Goal: Transaction & Acquisition: Purchase product/service

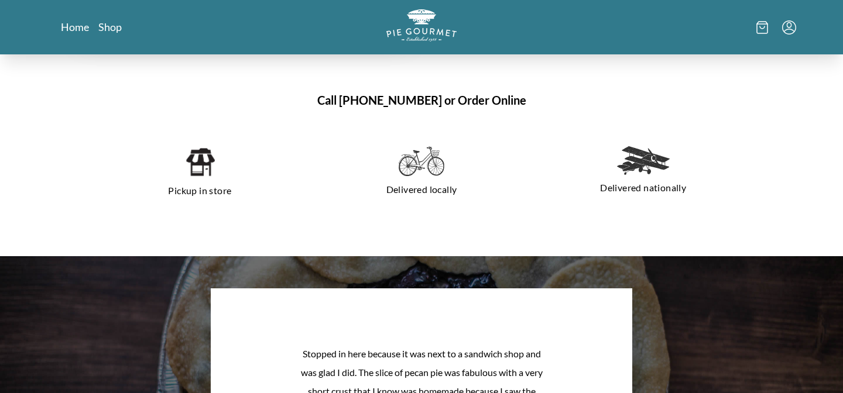
scroll to position [799, 0]
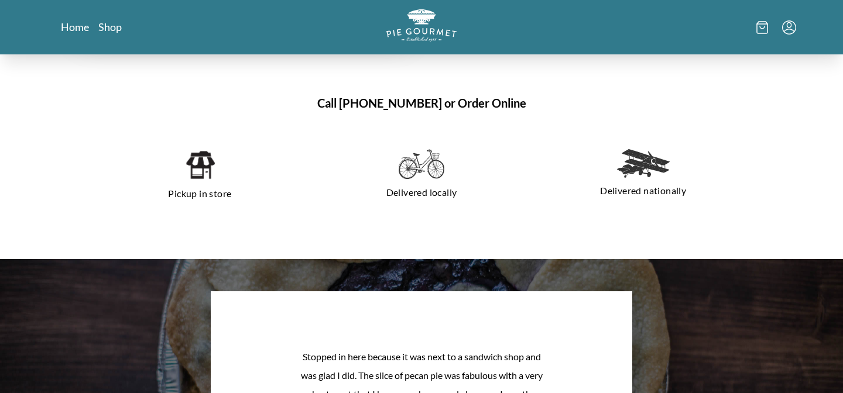
click at [195, 166] on img at bounding box center [200, 165] width 30 height 32
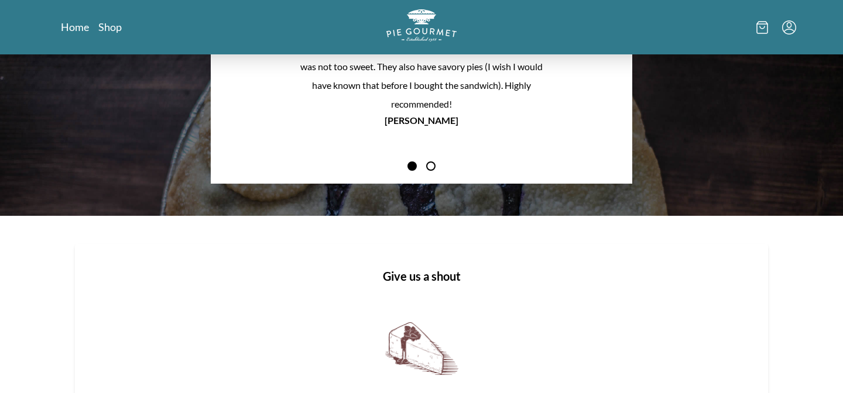
scroll to position [1134, 0]
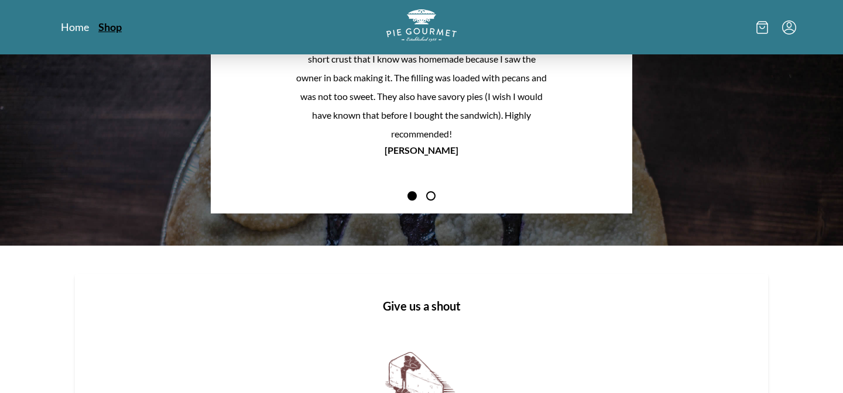
click at [106, 28] on link "Shop" at bounding box center [109, 27] width 23 height 14
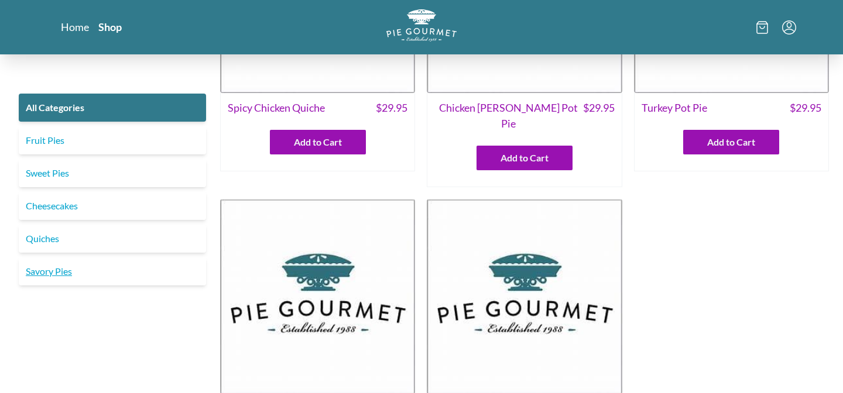
scroll to position [205, 0]
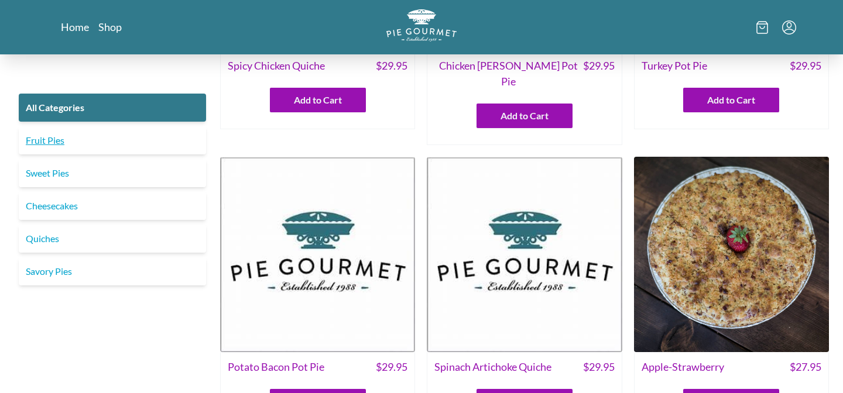
click at [60, 145] on link "Fruit Pies" at bounding box center [112, 140] width 187 height 28
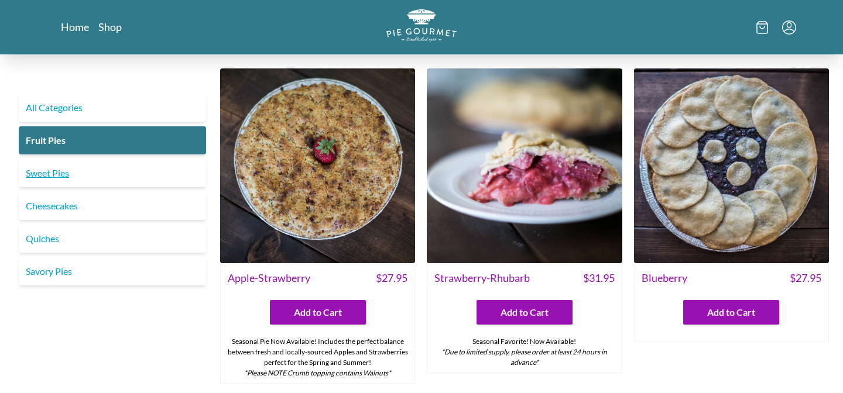
click at [74, 179] on link "Sweet Pies" at bounding box center [112, 173] width 187 height 28
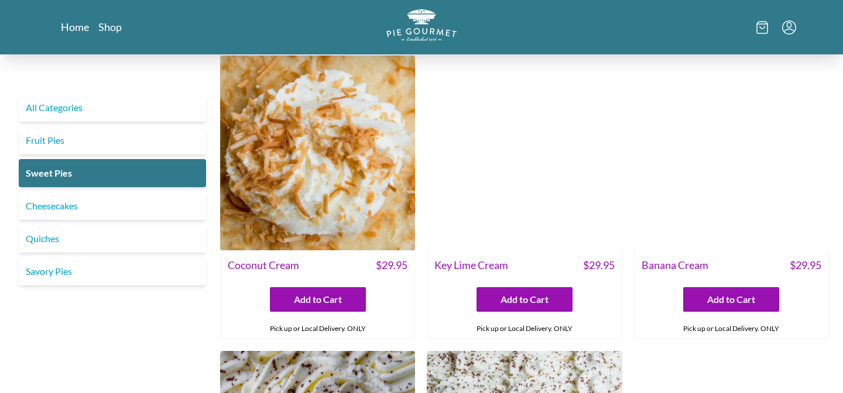
scroll to position [15, 0]
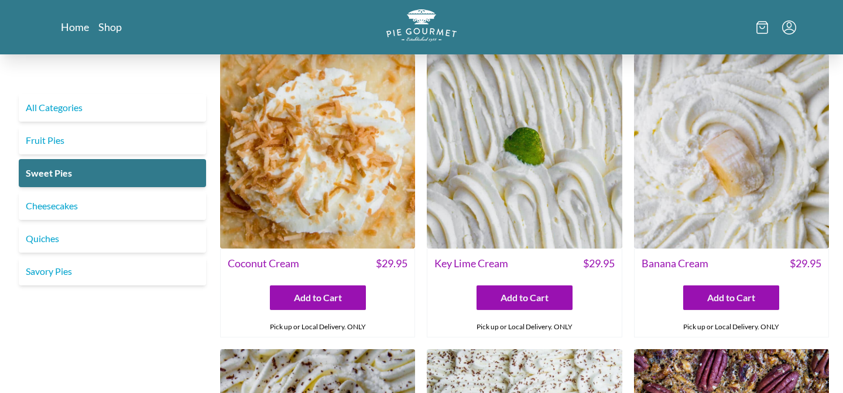
click at [752, 194] on img at bounding box center [731, 151] width 195 height 195
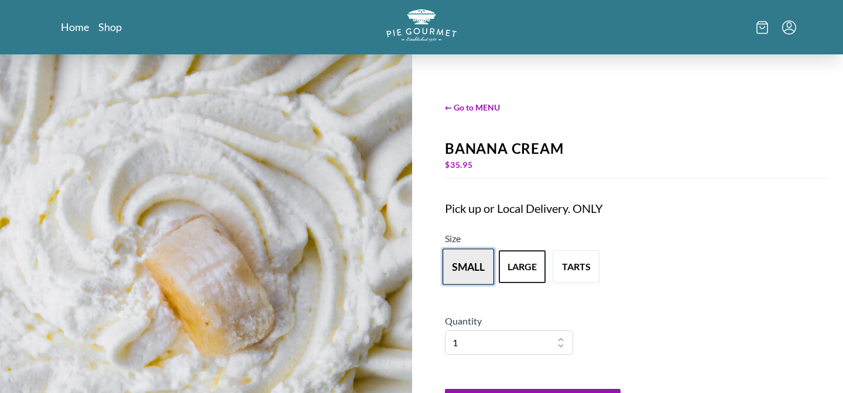
click at [472, 271] on button "small" at bounding box center [467, 267] width 51 height 36
click at [463, 270] on button "small" at bounding box center [467, 267] width 51 height 36
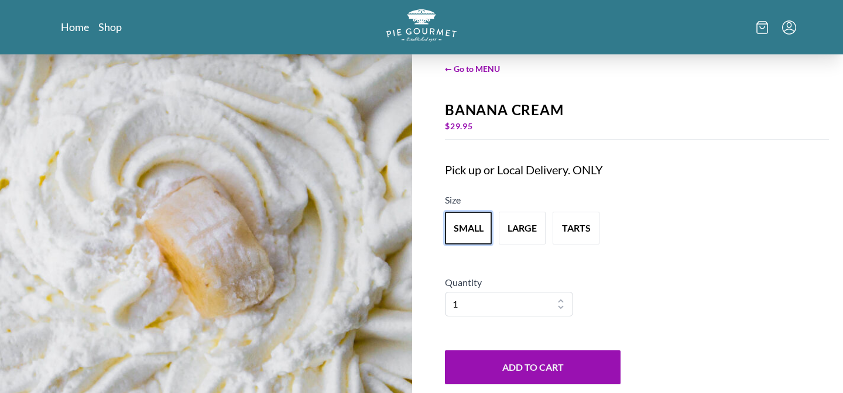
scroll to position [36, 0]
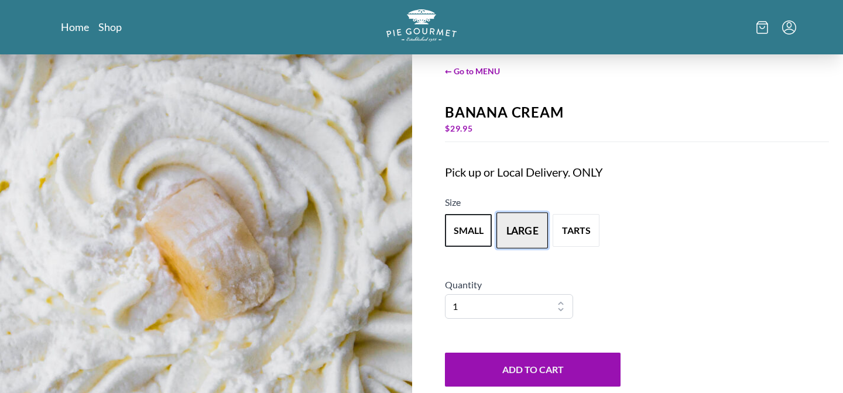
click at [511, 221] on button "large" at bounding box center [521, 230] width 51 height 36
click at [473, 223] on button "small" at bounding box center [467, 230] width 51 height 36
click at [527, 236] on button "large" at bounding box center [521, 230] width 51 height 36
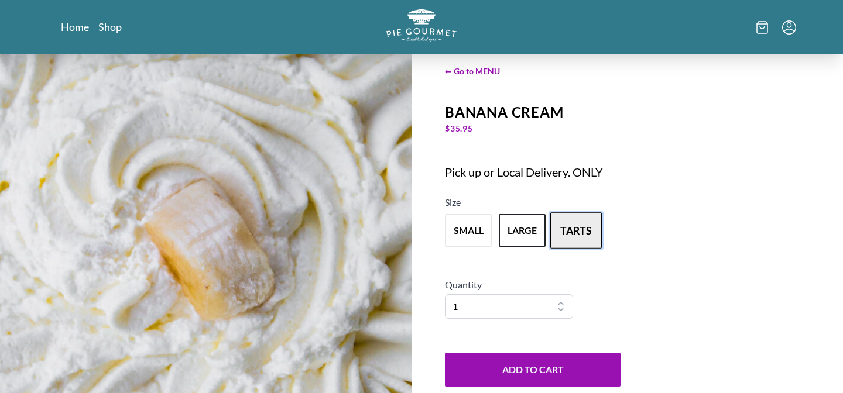
click at [594, 239] on button "tarts" at bounding box center [575, 230] width 51 height 36
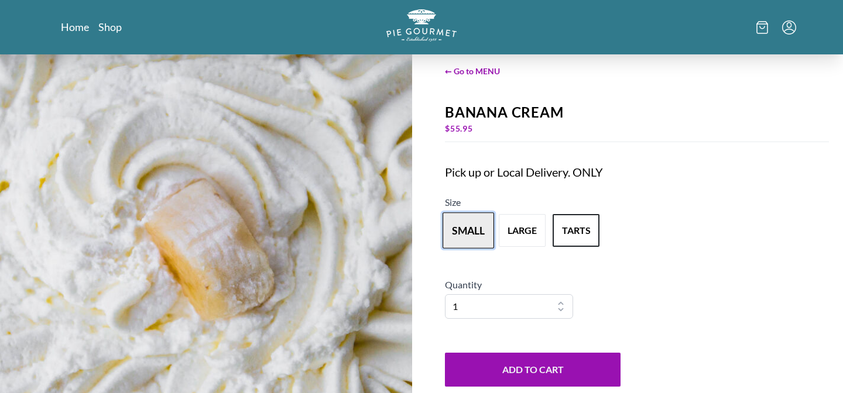
click at [452, 221] on button "small" at bounding box center [467, 230] width 51 height 36
click at [683, 176] on div "Pick up or Local Delivery. ONLY" at bounding box center [613, 172] width 337 height 16
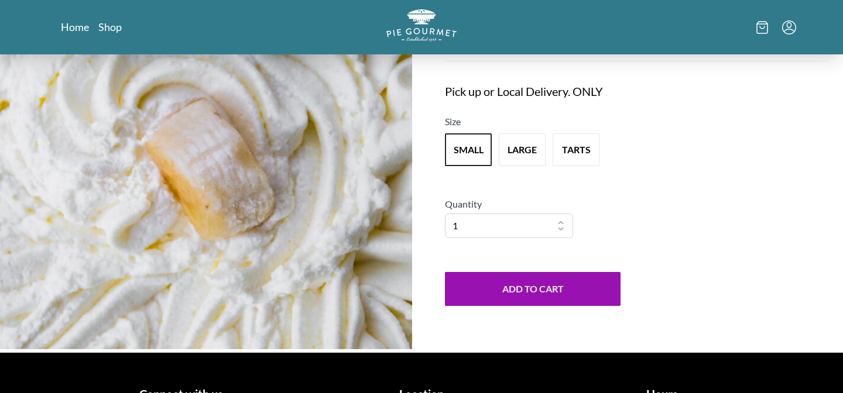
scroll to position [0, 0]
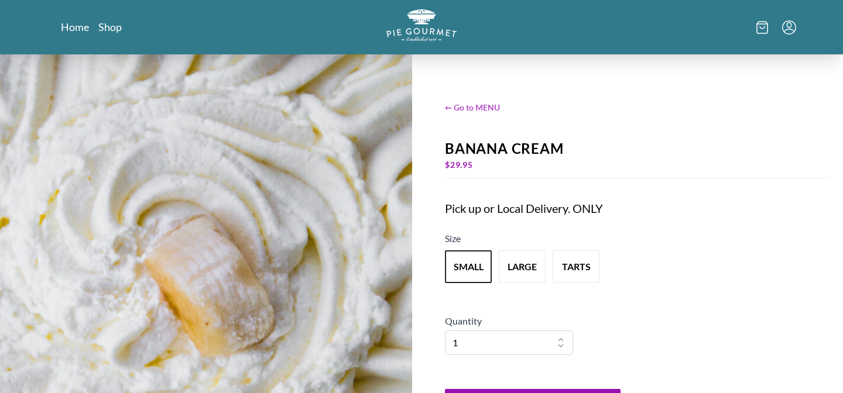
click at [464, 108] on span "← Go to MENU" at bounding box center [637, 107] width 384 height 12
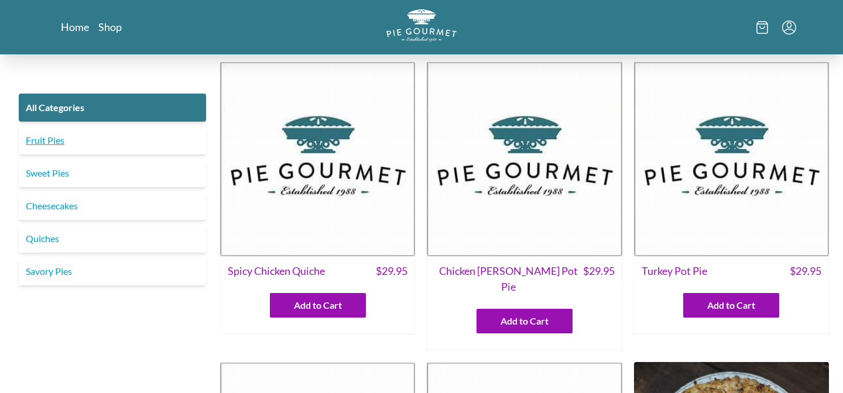
click at [147, 138] on link "Fruit Pies" at bounding box center [112, 140] width 187 height 28
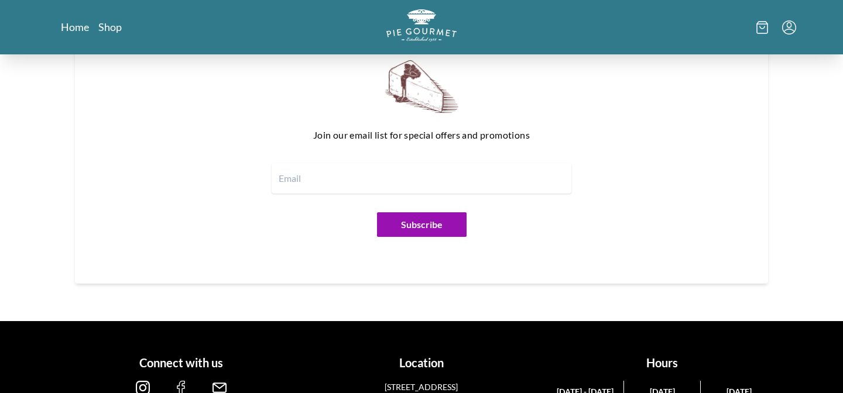
scroll to position [1474, 0]
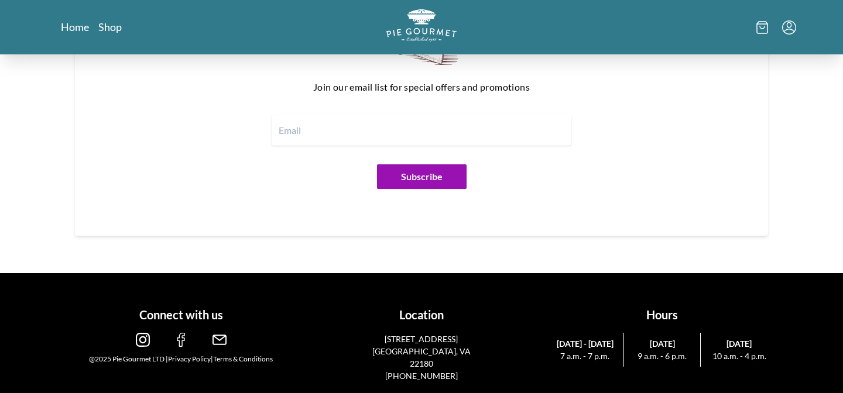
click at [145, 343] on img at bounding box center [143, 340] width 14 height 14
